Goal: Navigation & Orientation: Find specific page/section

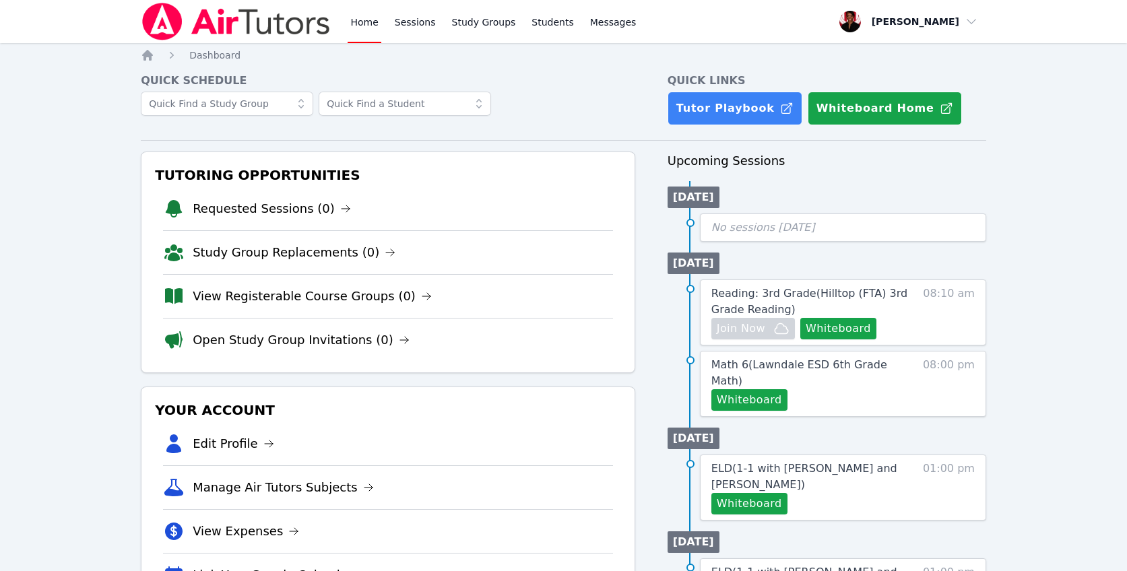
scroll to position [5, 0]
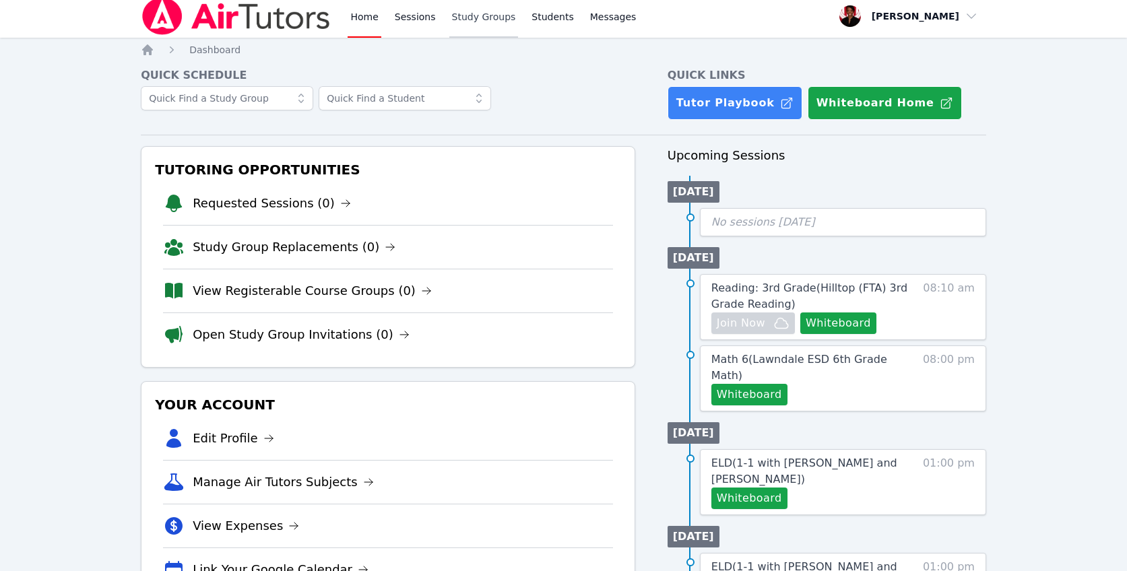
click at [475, 23] on link "Study Groups" at bounding box center [483, 16] width 69 height 43
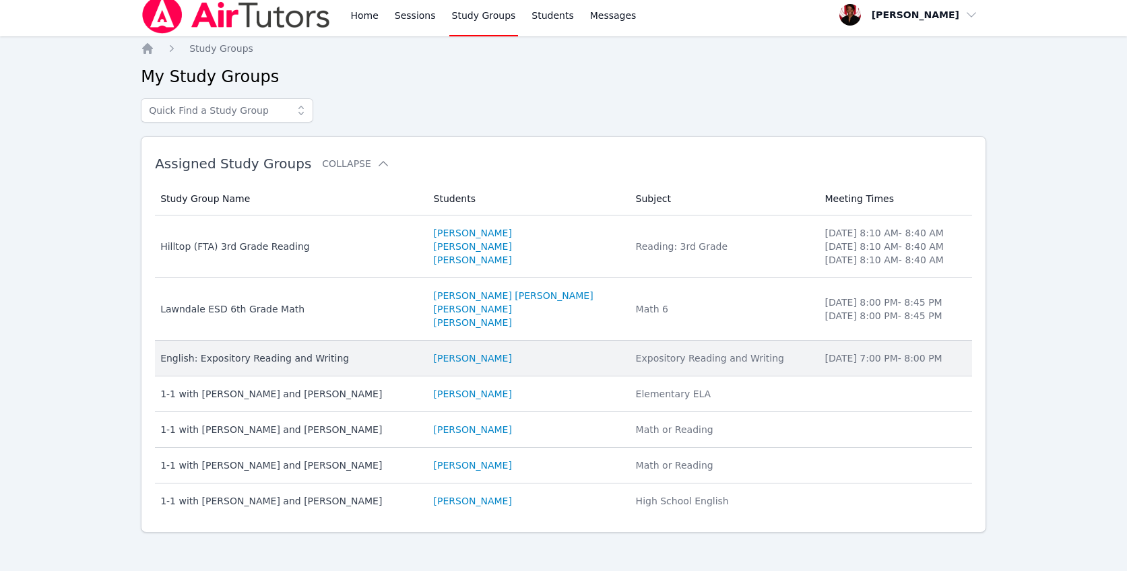
scroll to position [11, 0]
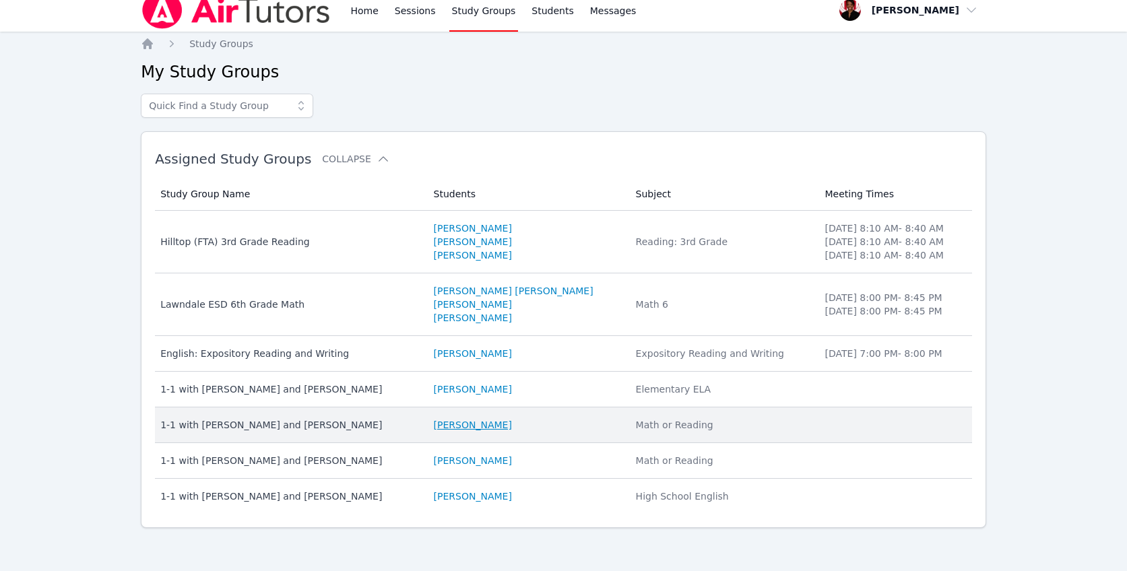
click at [512, 426] on link "[PERSON_NAME]" at bounding box center [473, 424] width 78 height 13
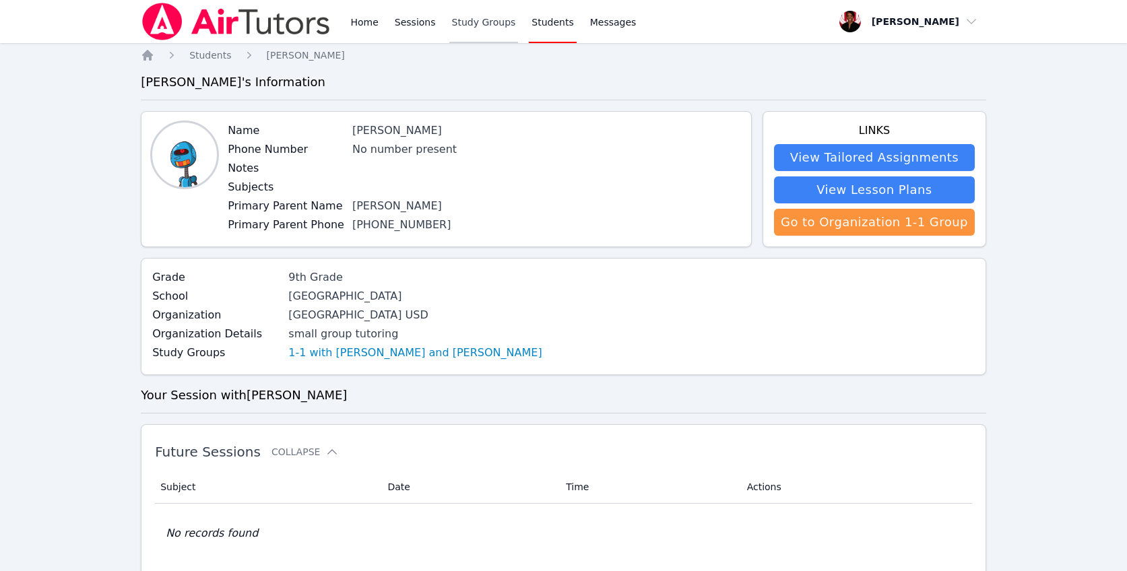
click at [483, 34] on link "Study Groups" at bounding box center [483, 21] width 69 height 43
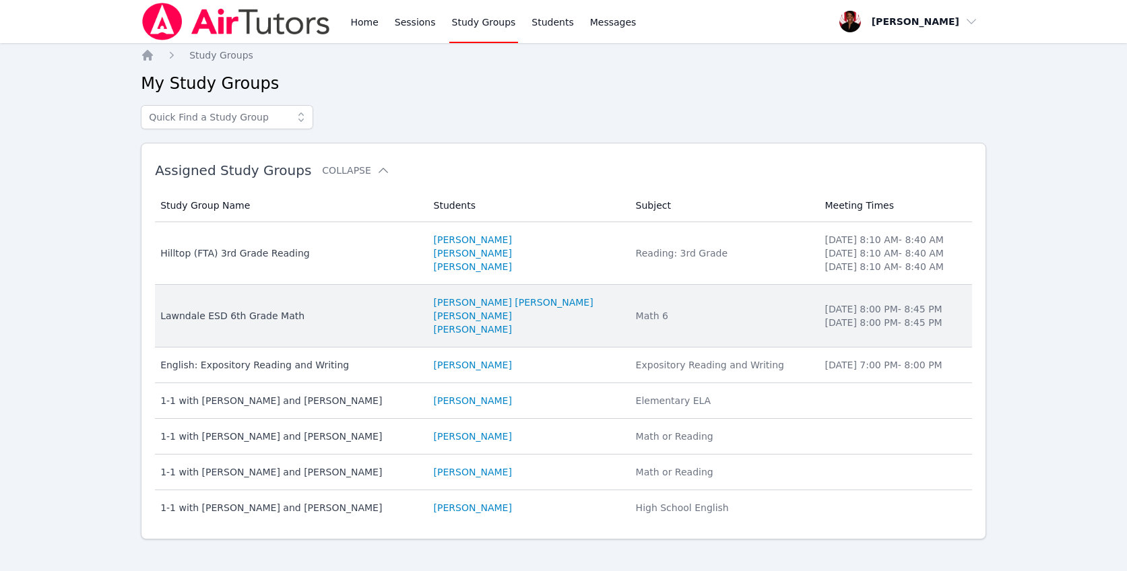
scroll to position [11, 0]
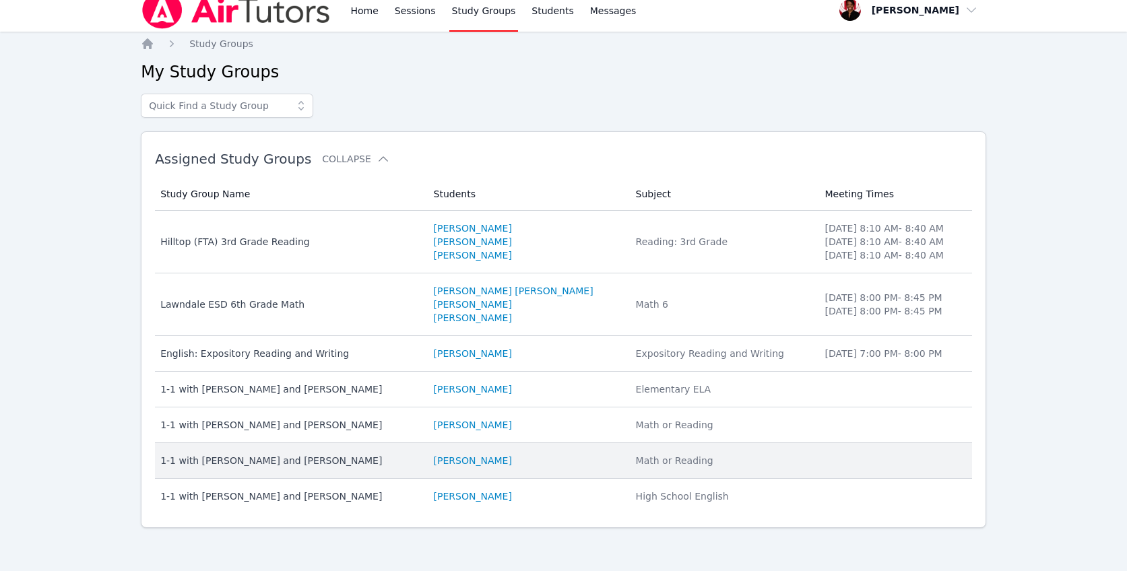
click at [302, 460] on div "1-1 with [PERSON_NAME] and [PERSON_NAME]" at bounding box center [288, 460] width 257 height 13
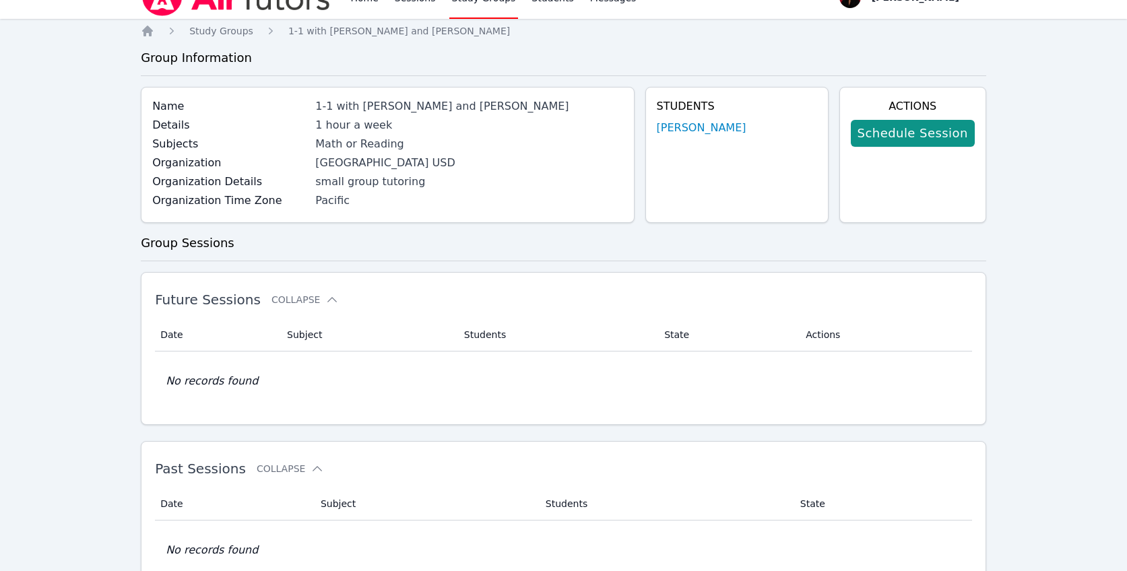
scroll to position [90, 0]
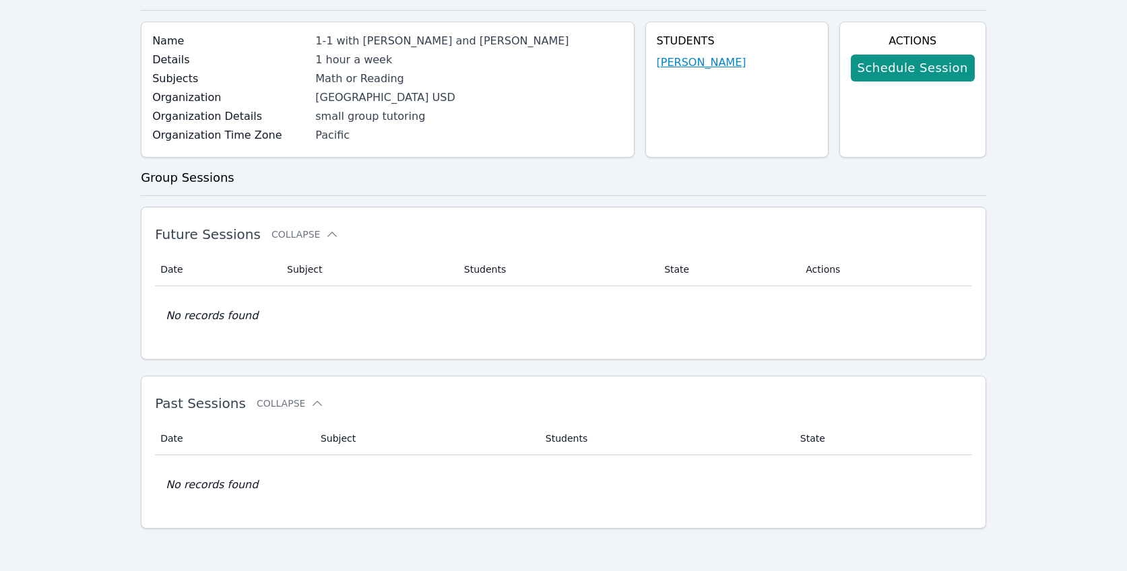
click at [700, 55] on link "[PERSON_NAME]" at bounding box center [702, 63] width 90 height 16
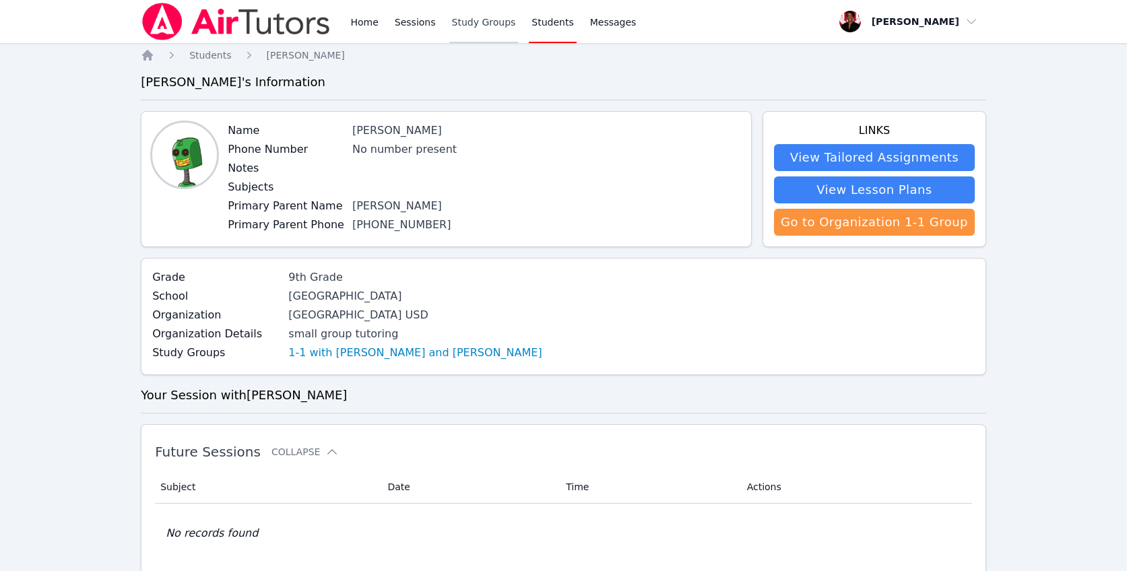
click at [511, 20] on link "Study Groups" at bounding box center [483, 21] width 69 height 43
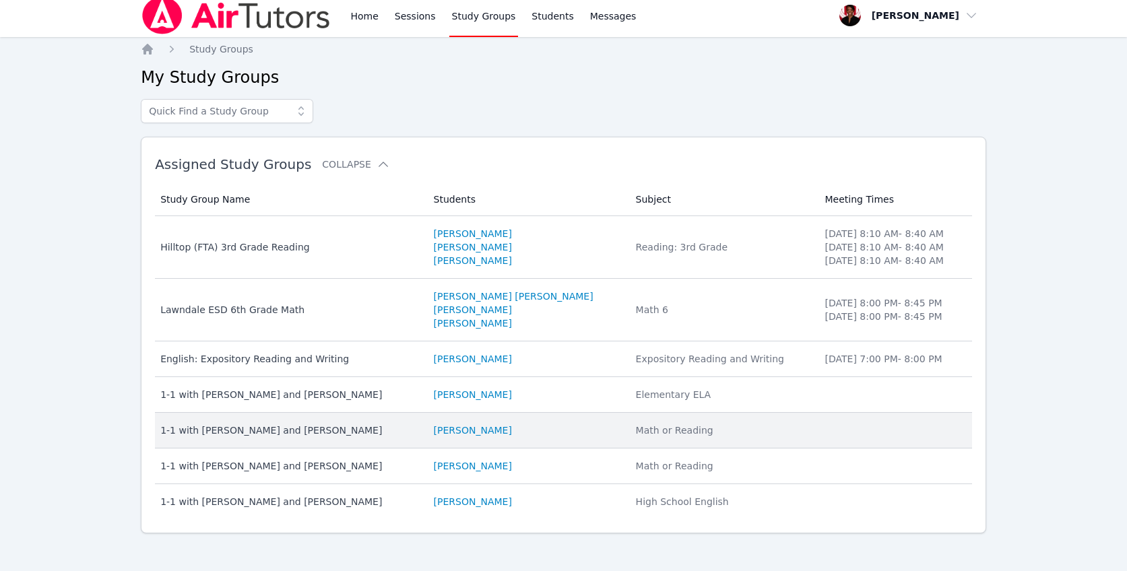
scroll to position [11, 0]
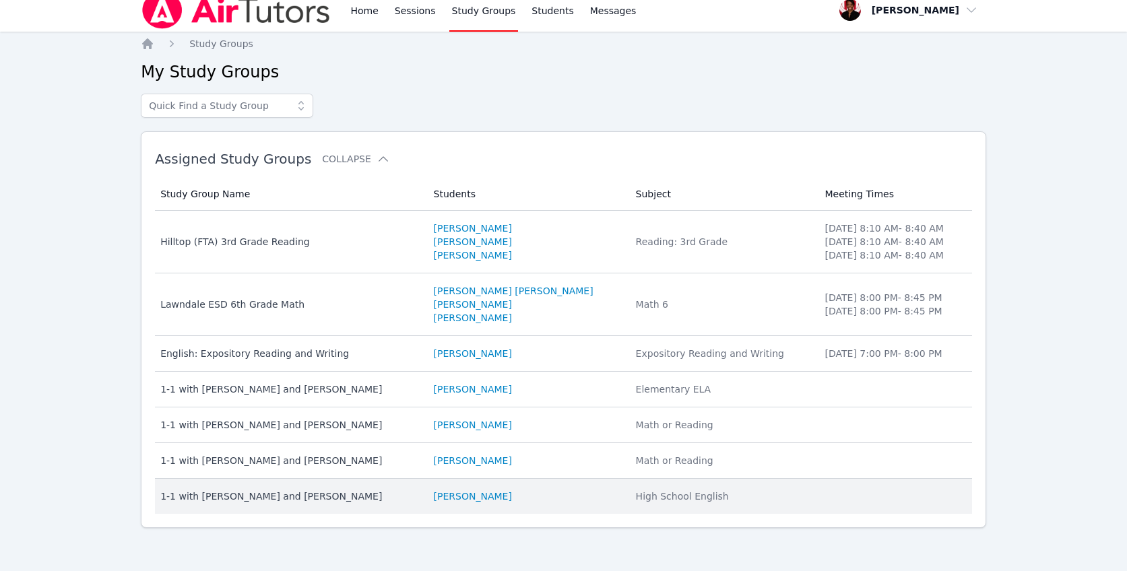
click at [294, 502] on div "1-1 with [PERSON_NAME] and [PERSON_NAME]" at bounding box center [288, 496] width 257 height 13
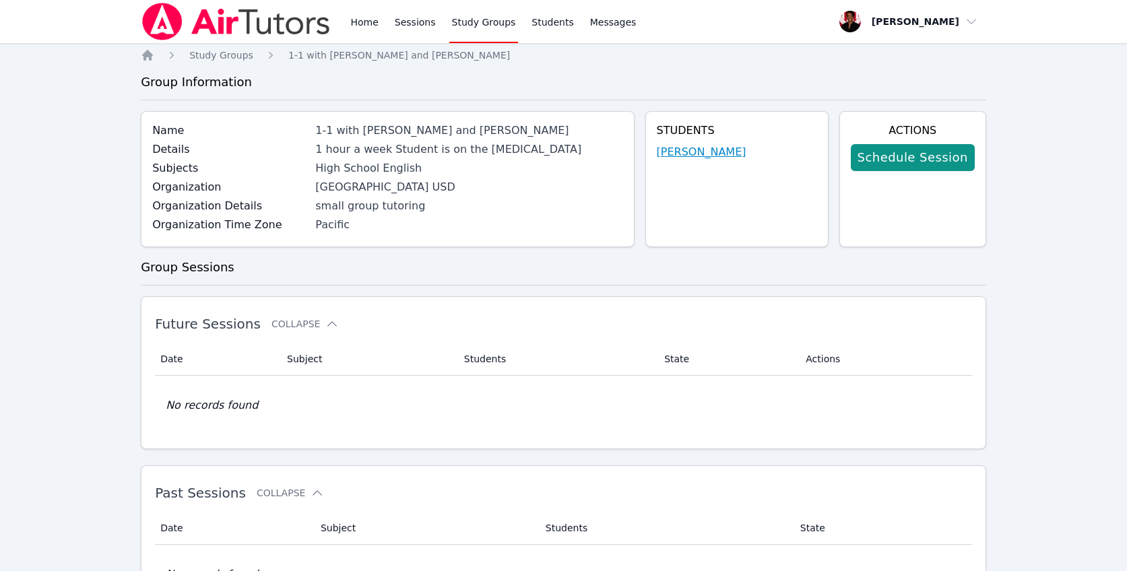
click at [731, 147] on link "[PERSON_NAME]" at bounding box center [702, 152] width 90 height 16
